Goal: Task Accomplishment & Management: Use online tool/utility

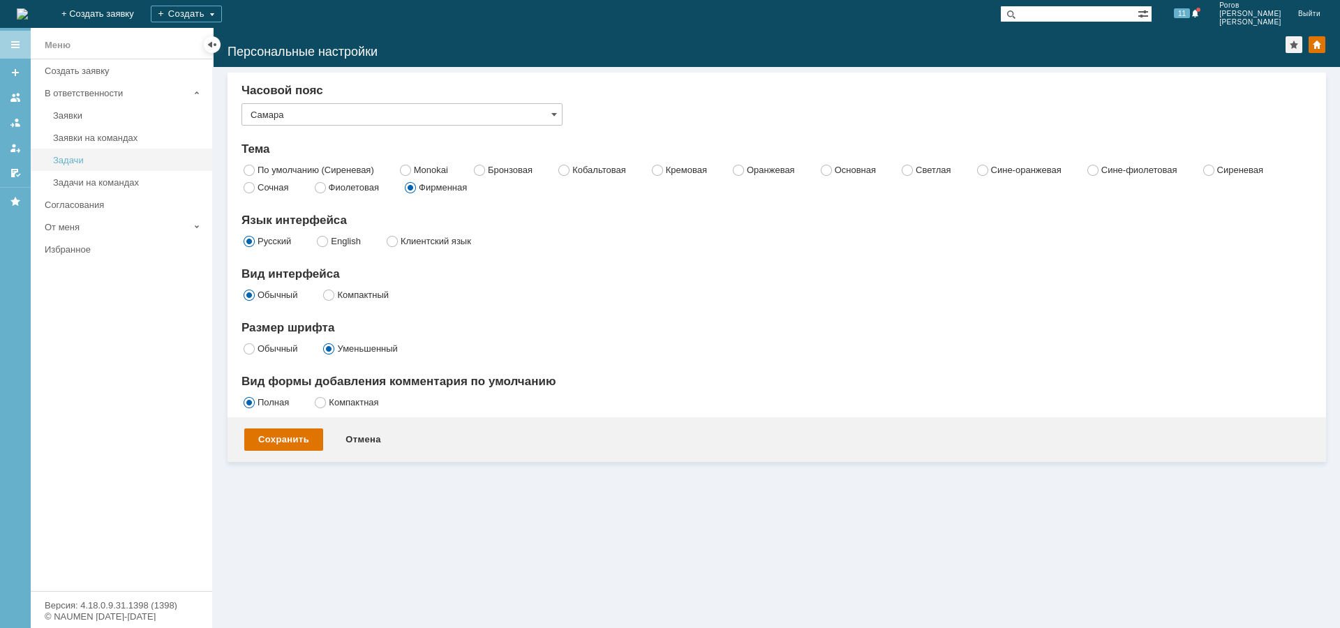
click at [94, 156] on div "Задачи" at bounding box center [128, 160] width 151 height 10
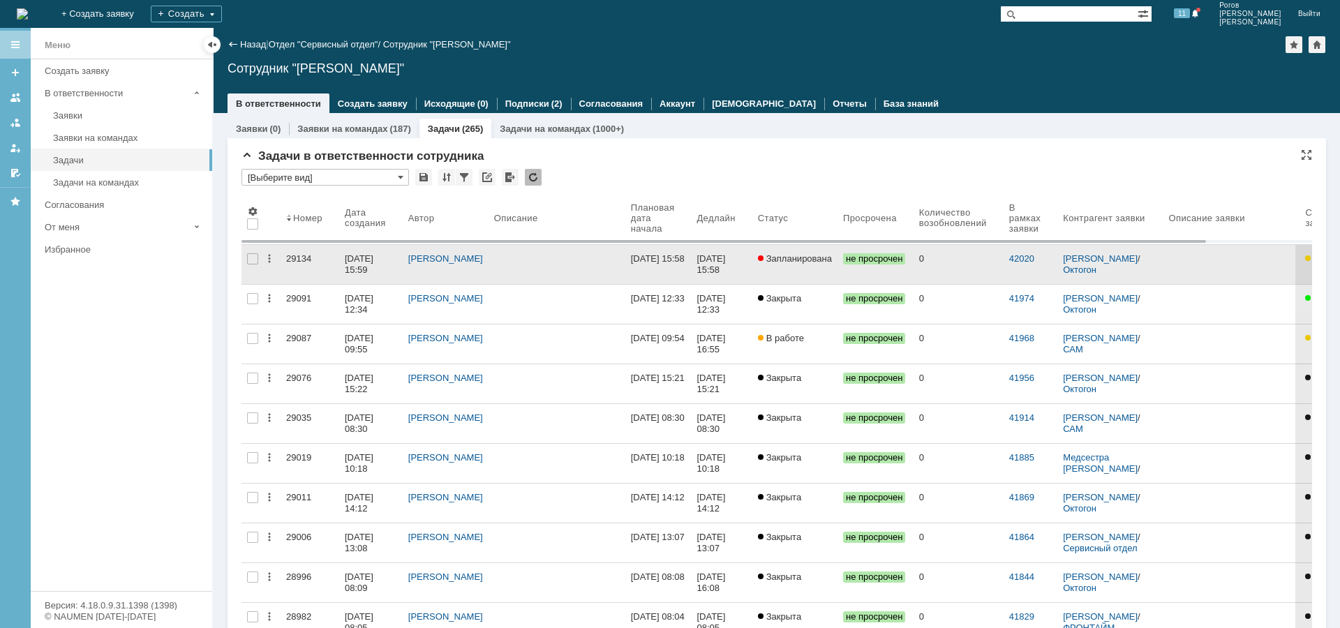
click at [295, 260] on div "29134" at bounding box center [309, 258] width 47 height 11
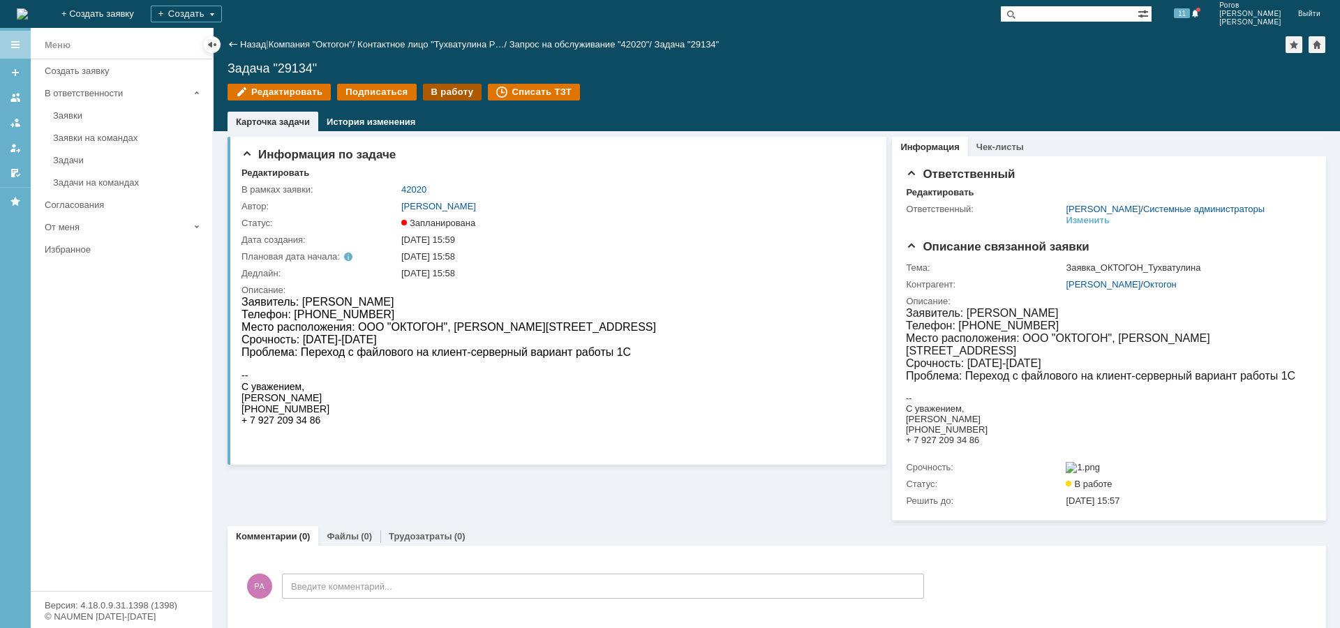
click at [442, 91] on div "В работу" at bounding box center [452, 92] width 59 height 17
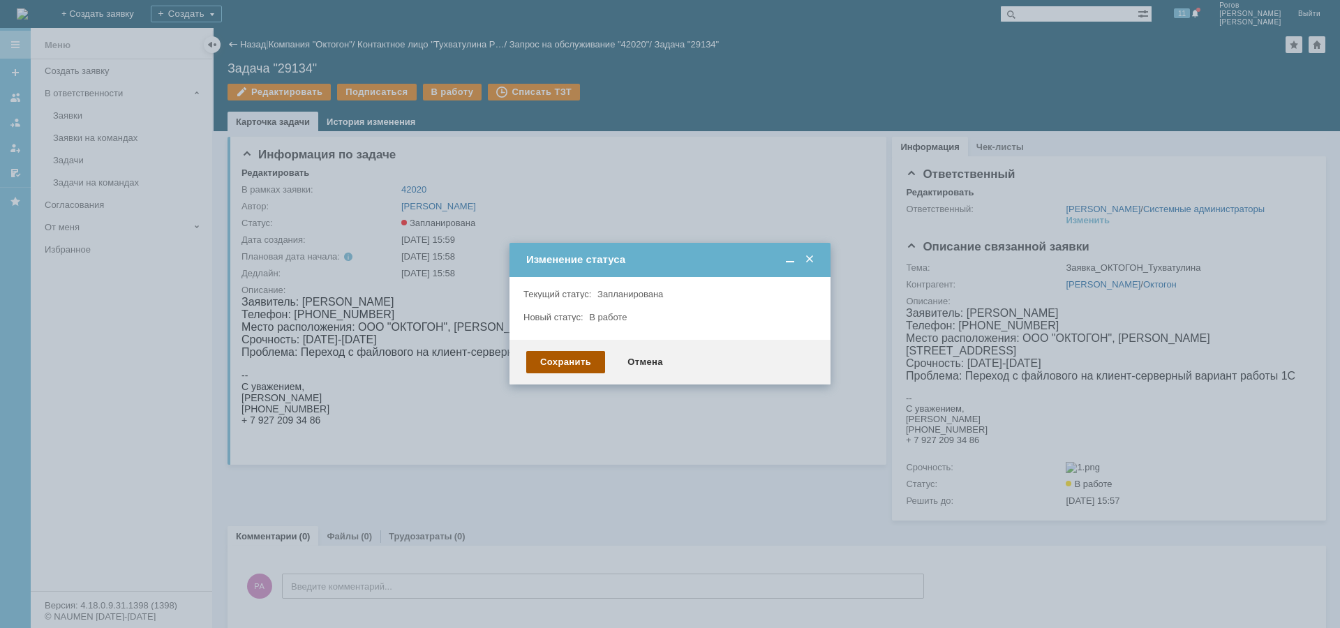
click at [571, 357] on div "Сохранить" at bounding box center [565, 362] width 79 height 22
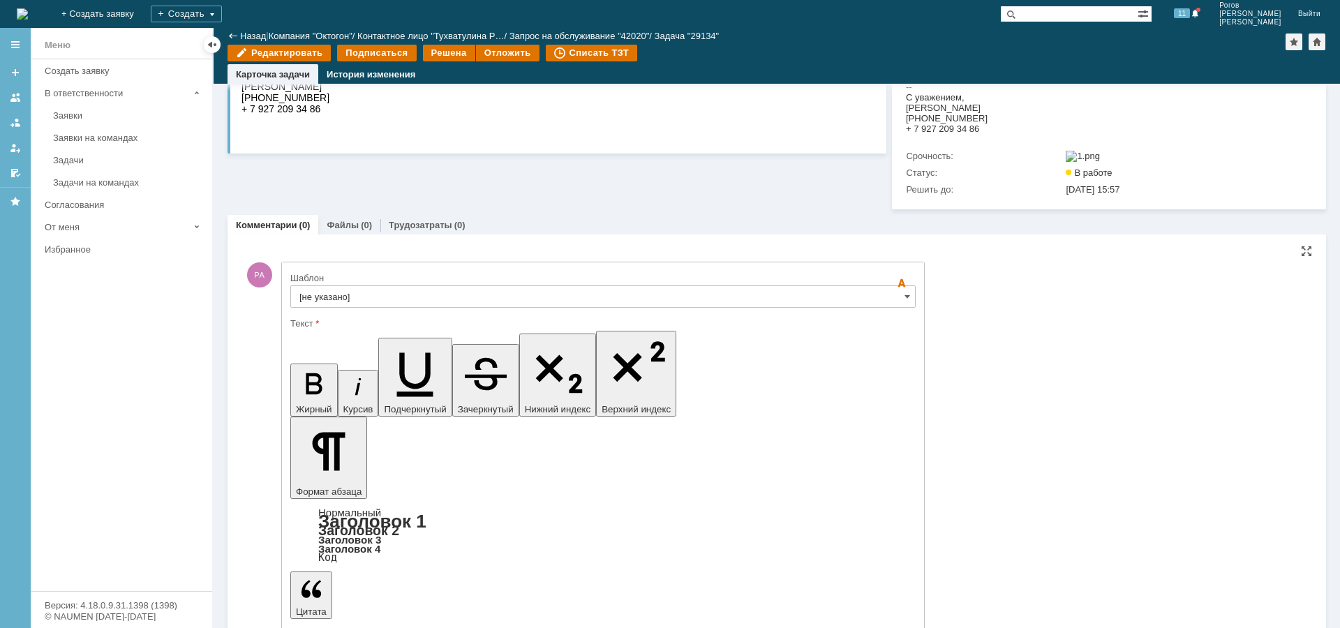
scroll to position [263, 0]
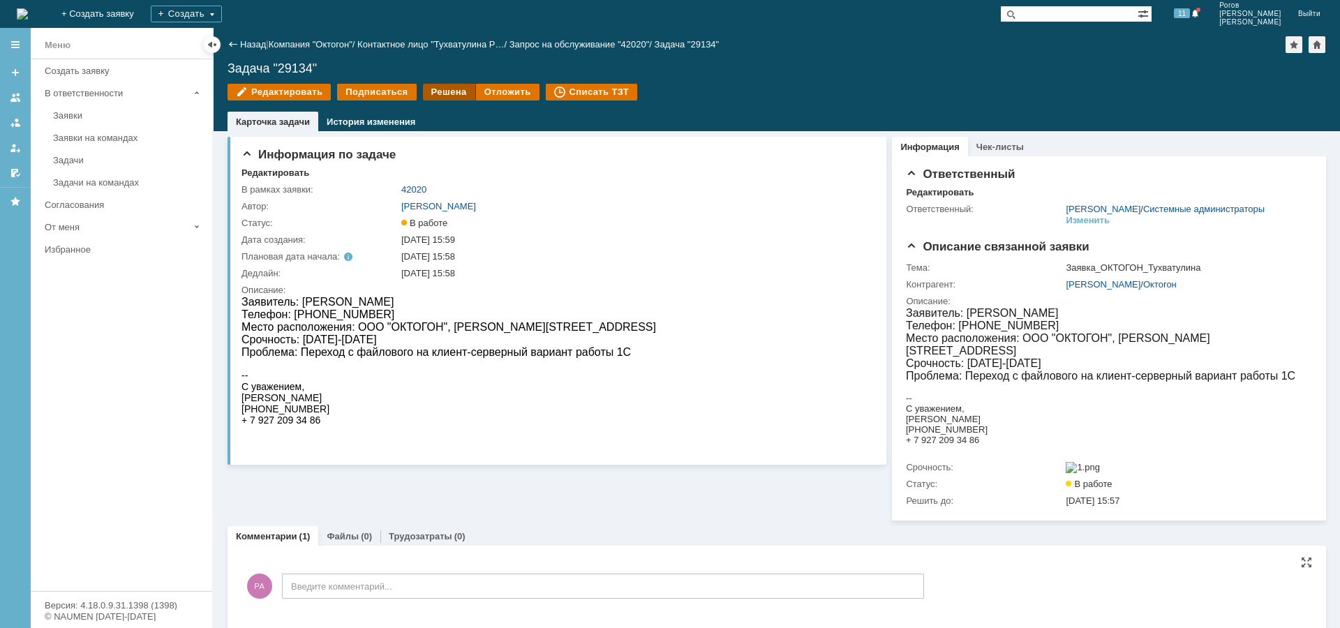
scroll to position [0, 0]
click at [428, 546] on div "Трудозатраты (0)" at bounding box center [427, 536] width 94 height 20
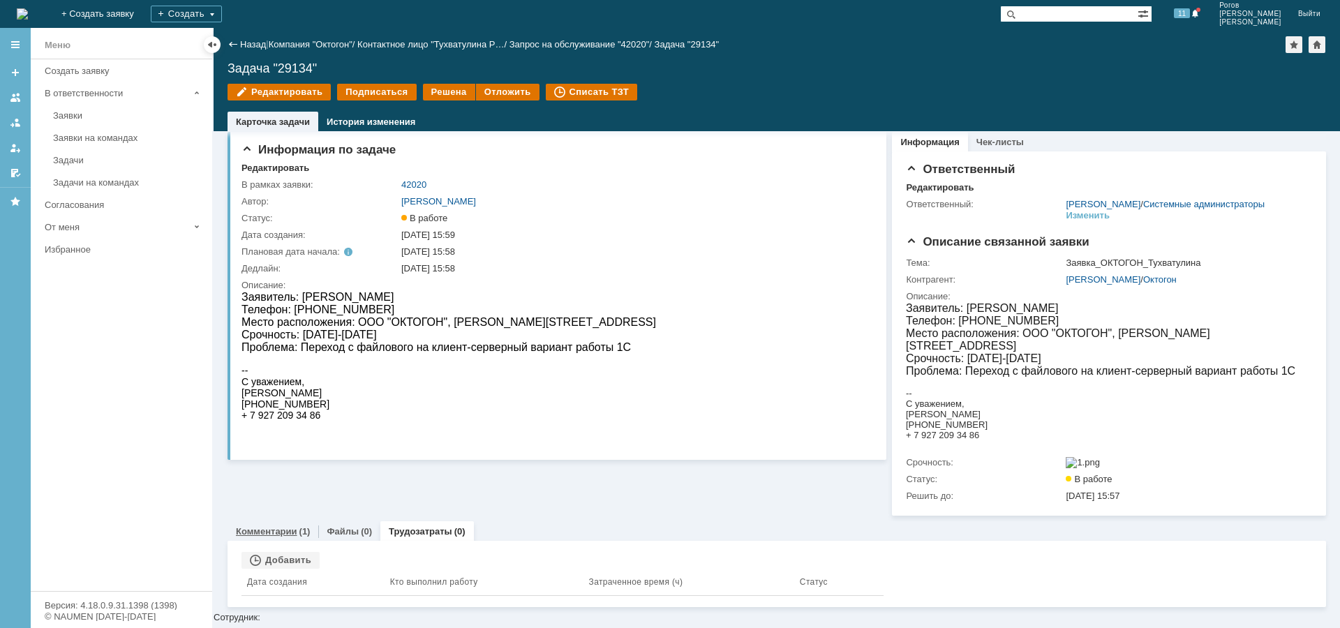
scroll to position [6, 0]
click at [283, 585] on th "Дата создания" at bounding box center [312, 580] width 143 height 27
click at [278, 567] on div "Добавить" at bounding box center [280, 559] width 78 height 17
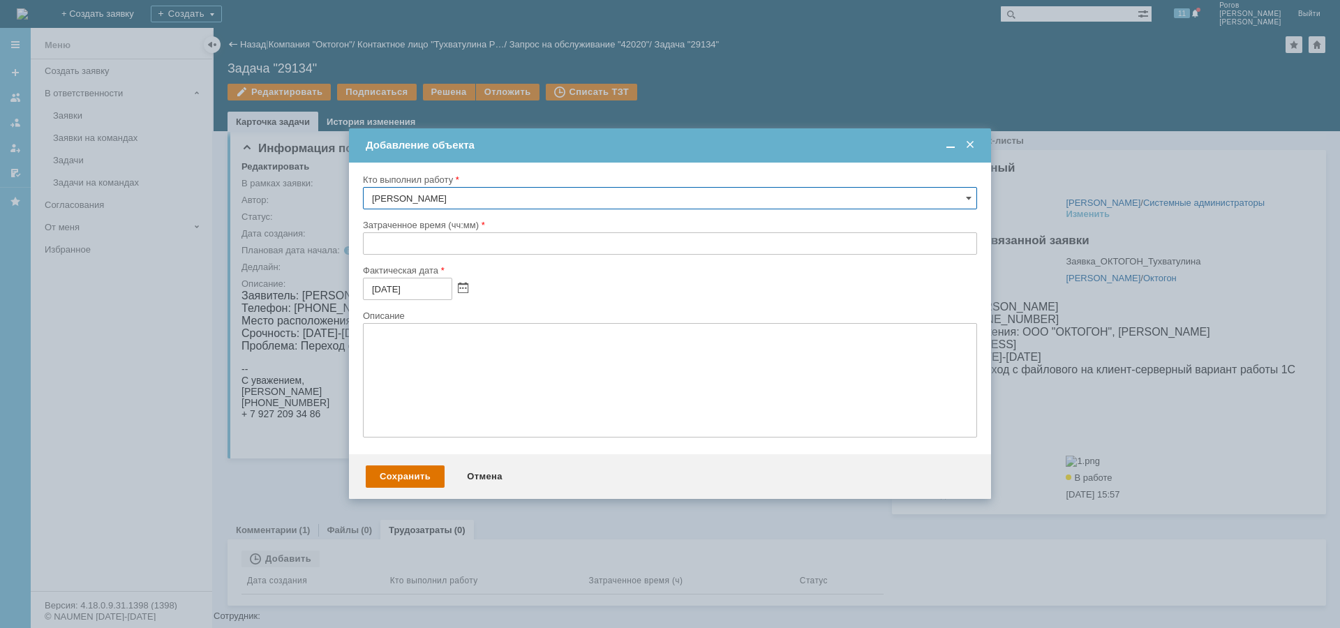
click at [442, 245] on input "text" at bounding box center [670, 243] width 614 height 22
type input "05:00"
click at [403, 468] on div "Сохранить" at bounding box center [405, 476] width 79 height 22
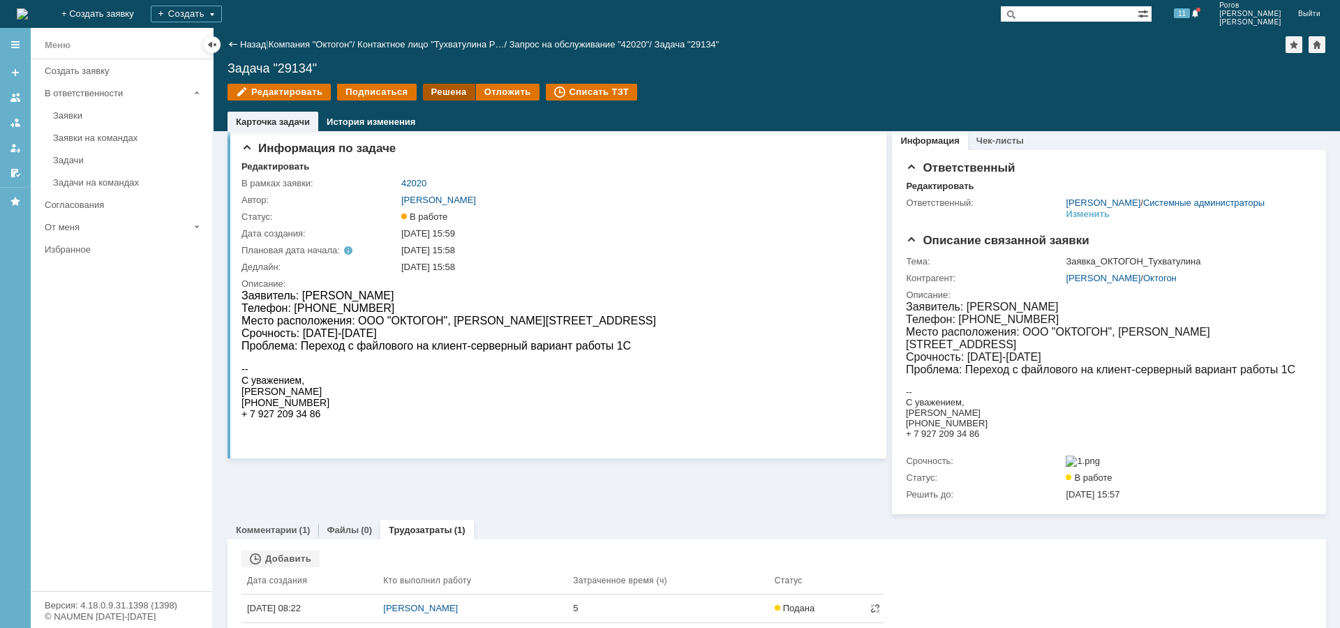
click at [446, 89] on div "Решена" at bounding box center [449, 92] width 52 height 17
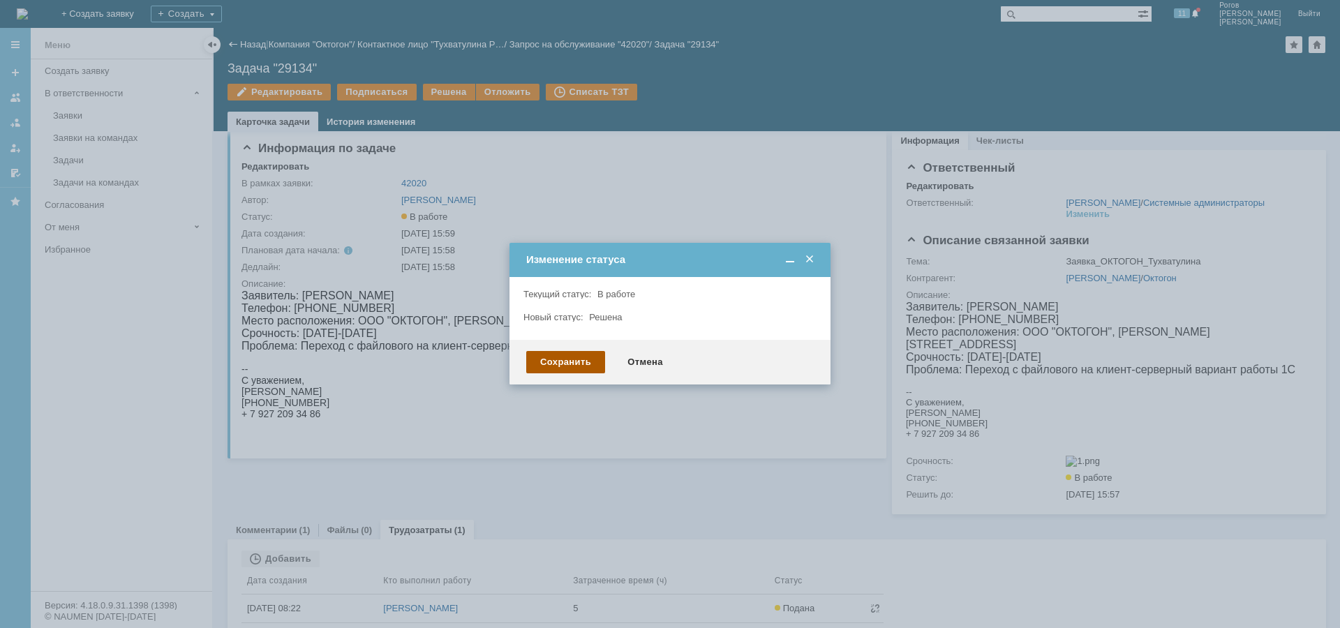
click at [555, 367] on div "Сохранить" at bounding box center [565, 362] width 79 height 22
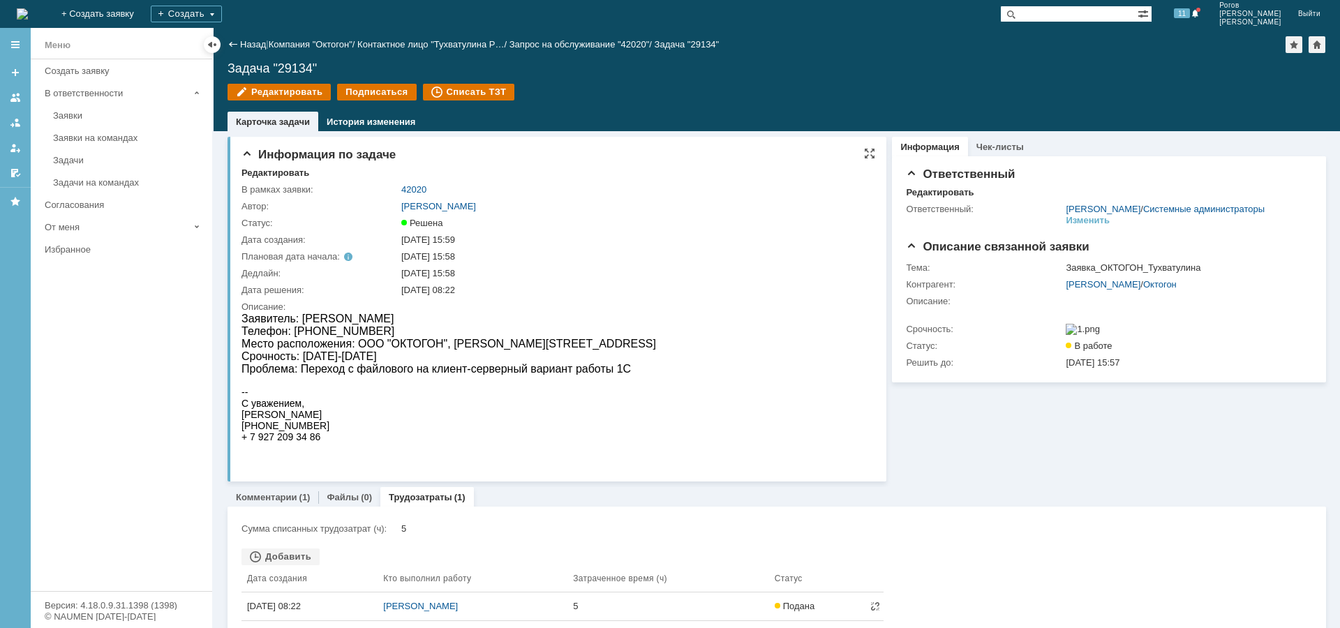
scroll to position [0, 0]
